Goal: Navigation & Orientation: Find specific page/section

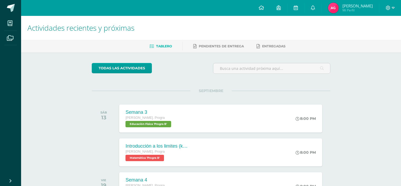
scroll to position [79, 0]
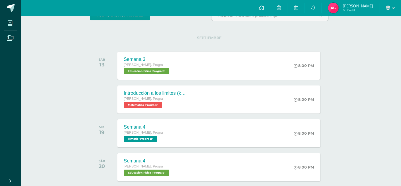
scroll to position [26, 2]
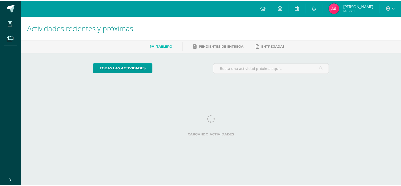
scroll to position [0, 2]
